Goal: Information Seeking & Learning: Find contact information

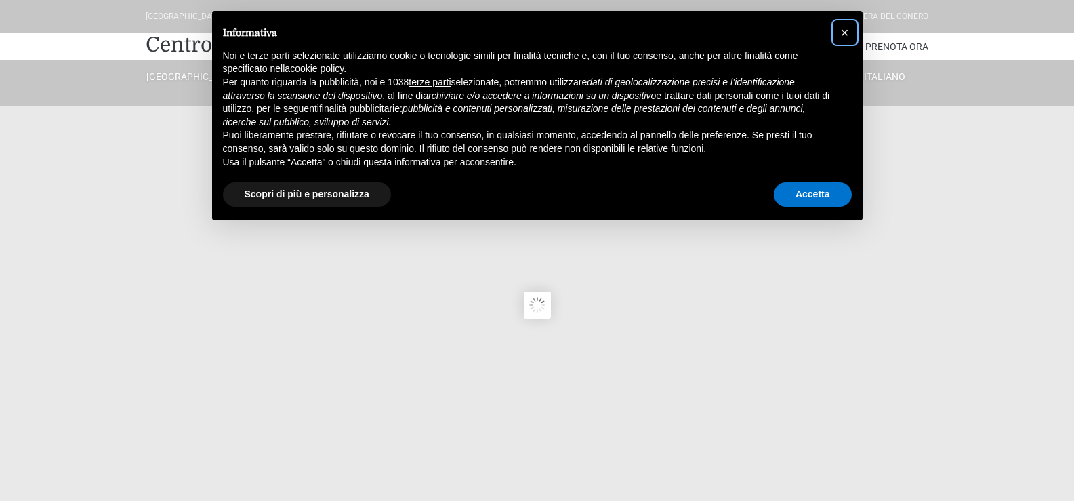
click at [844, 28] on span "×" at bounding box center [845, 32] width 8 height 15
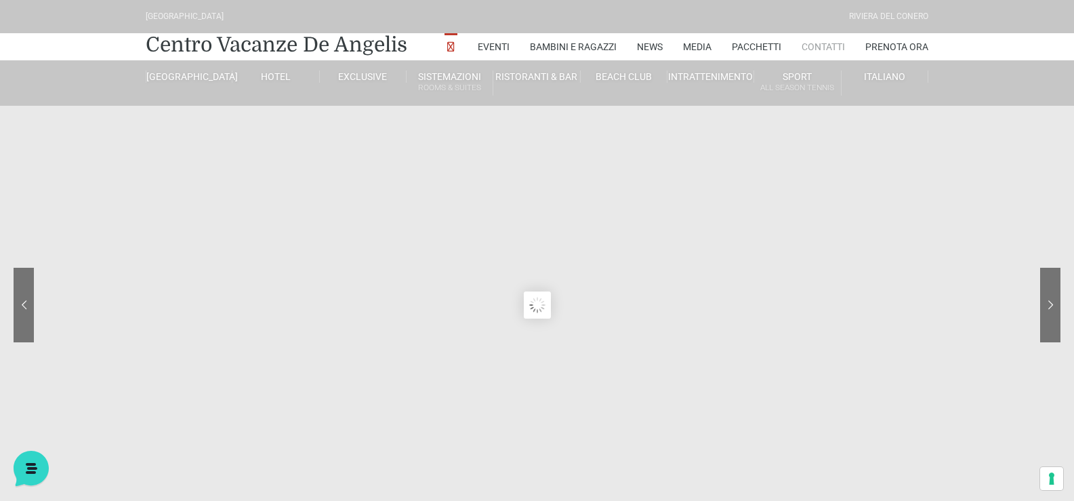
click at [835, 47] on link "Contatti" at bounding box center [823, 46] width 43 height 27
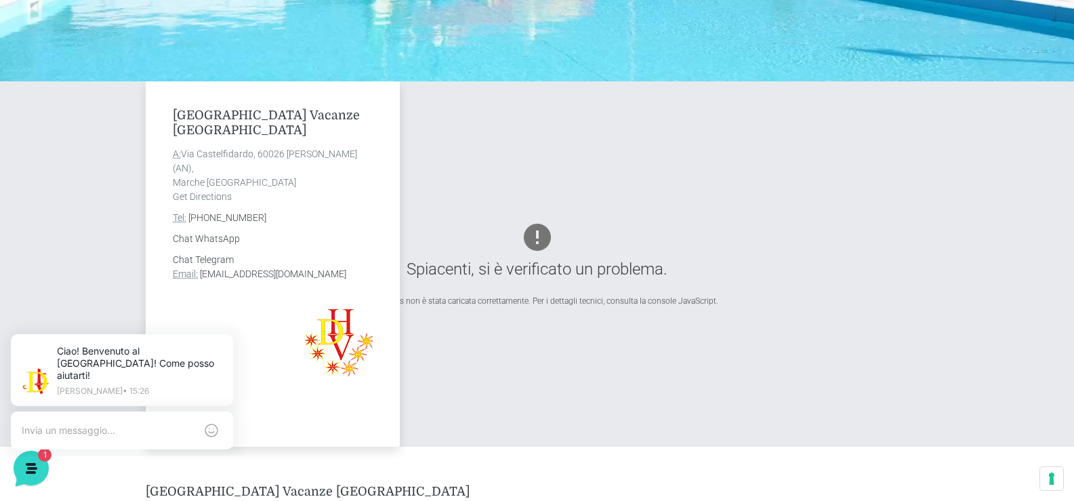
drag, startPoint x: 171, startPoint y: 108, endPoint x: 299, endPoint y: 218, distance: 168.2
click at [299, 218] on div "Villaggio Centro Vacanze De Angelis A: Via Castelfidardo, 60026 Marcelli di Num…" at bounding box center [273, 263] width 254 height 365
copy div "Villaggio Centro Vacanze De Angelis A: Via Castelfidardo, 60026 Marcelli di Num…"
